Goal: Information Seeking & Learning: Check status

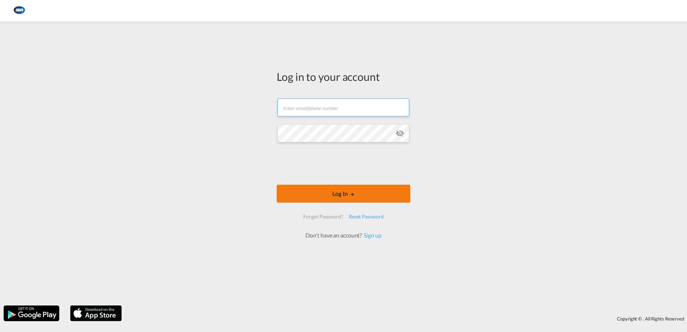
type input "[EMAIL_ADDRESS][DOMAIN_NAME]"
drag, startPoint x: 341, startPoint y: 194, endPoint x: 334, endPoint y: 196, distance: 7.4
click at [341, 194] on button "Log In" at bounding box center [344, 194] width 134 height 18
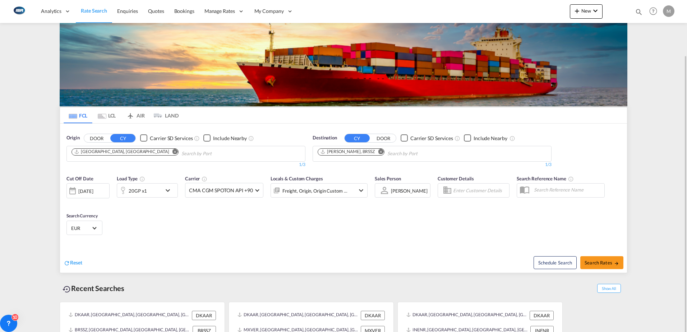
scroll to position [28, 0]
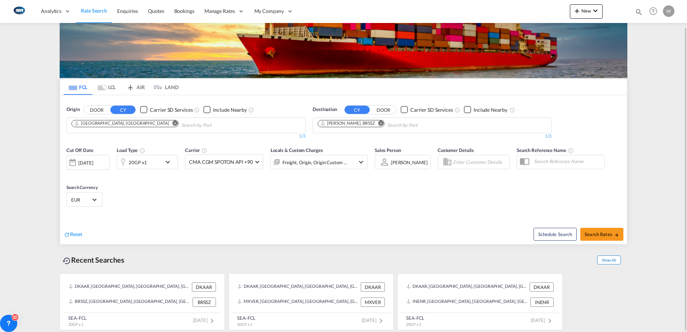
click at [618, 262] on span "Show All" at bounding box center [609, 259] width 24 height 9
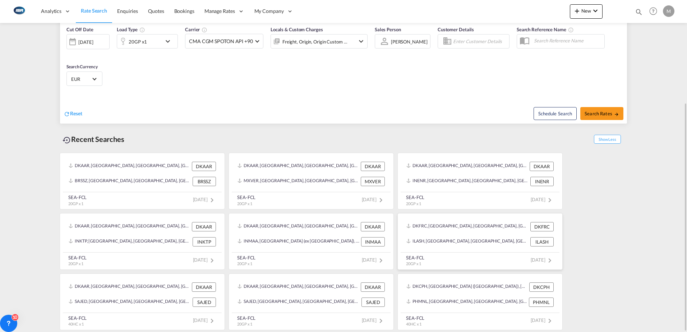
click at [449, 235] on div "ILASH, [GEOGRAPHIC_DATA], [GEOGRAPHIC_DATA], [GEOGRAPHIC_DATA], [GEOGRAPHIC_DAT…" at bounding box center [479, 241] width 153 height 15
